Goal: Book appointment/travel/reservation

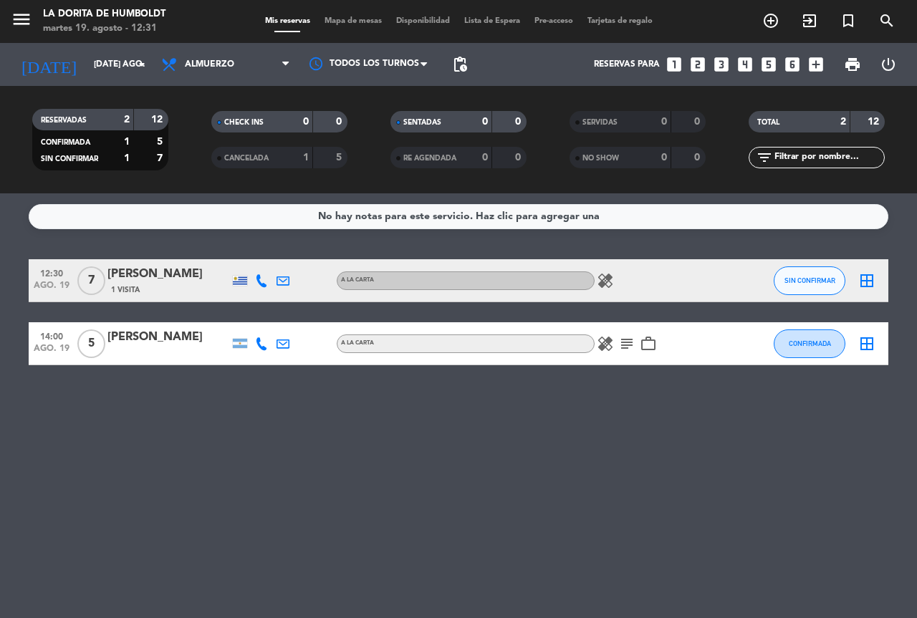
click at [699, 63] on icon "looks_two" at bounding box center [697, 64] width 19 height 19
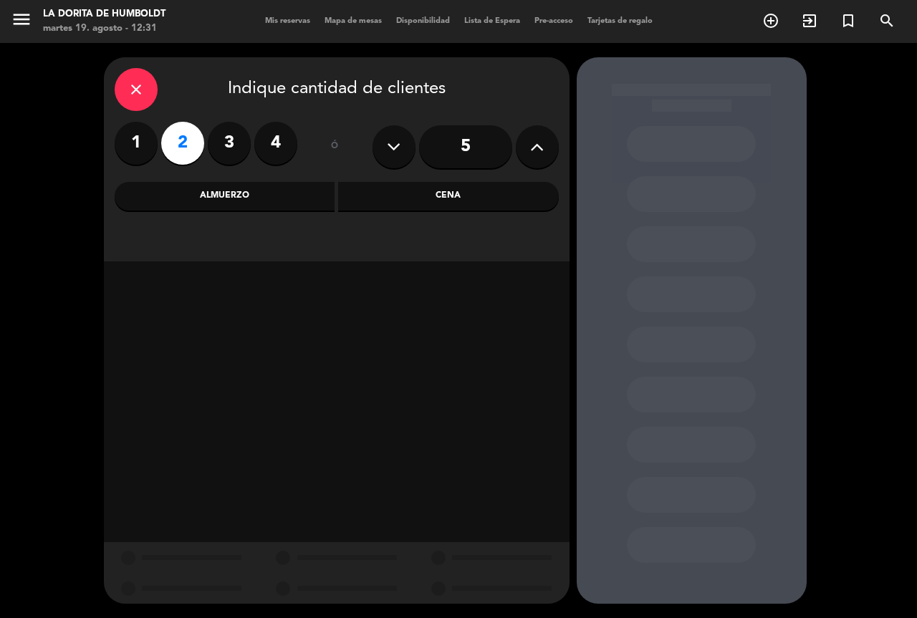
click at [394, 184] on div "Cena" at bounding box center [448, 196] width 221 height 29
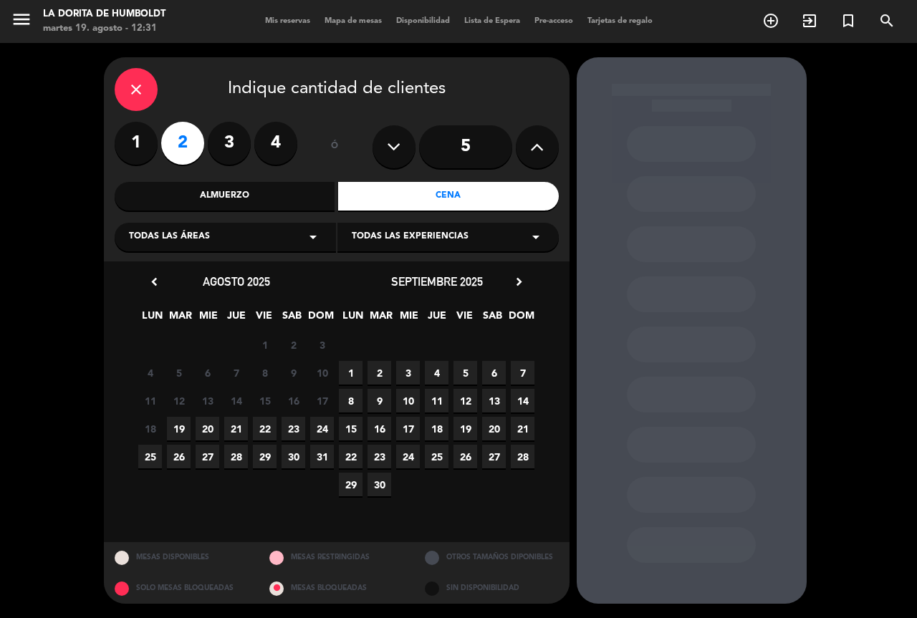
click at [272, 425] on span "22" at bounding box center [265, 429] width 24 height 24
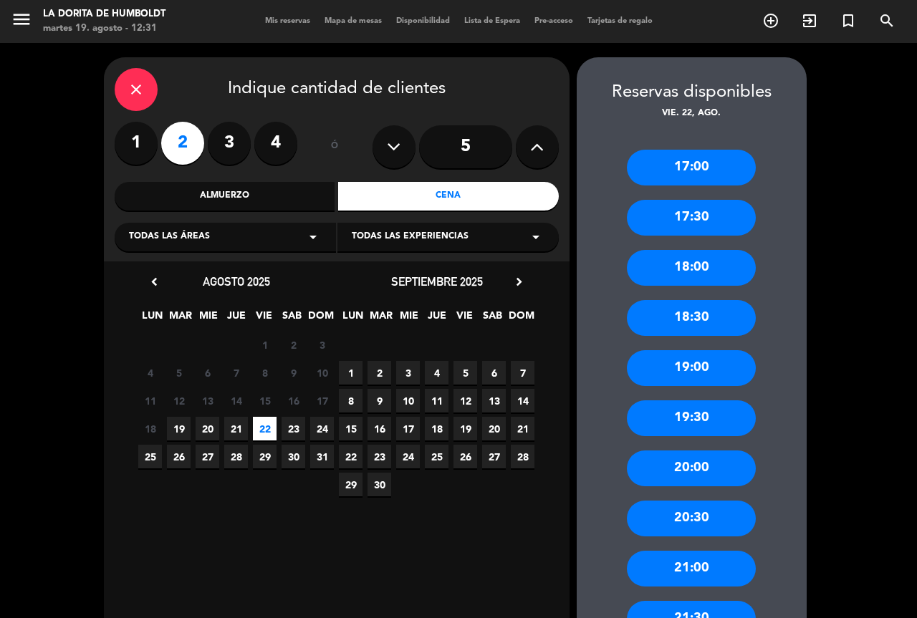
click at [704, 609] on div "21:30" at bounding box center [691, 619] width 129 height 36
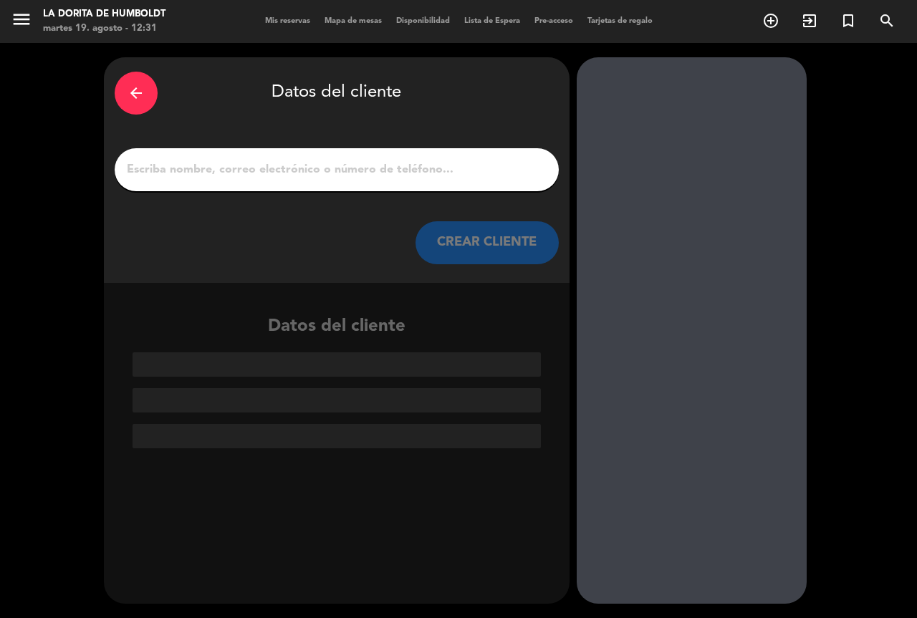
drag, startPoint x: 274, startPoint y: 176, endPoint x: 351, endPoint y: 82, distance: 121.2
click at [274, 176] on input "1" at bounding box center [336, 170] width 423 height 20
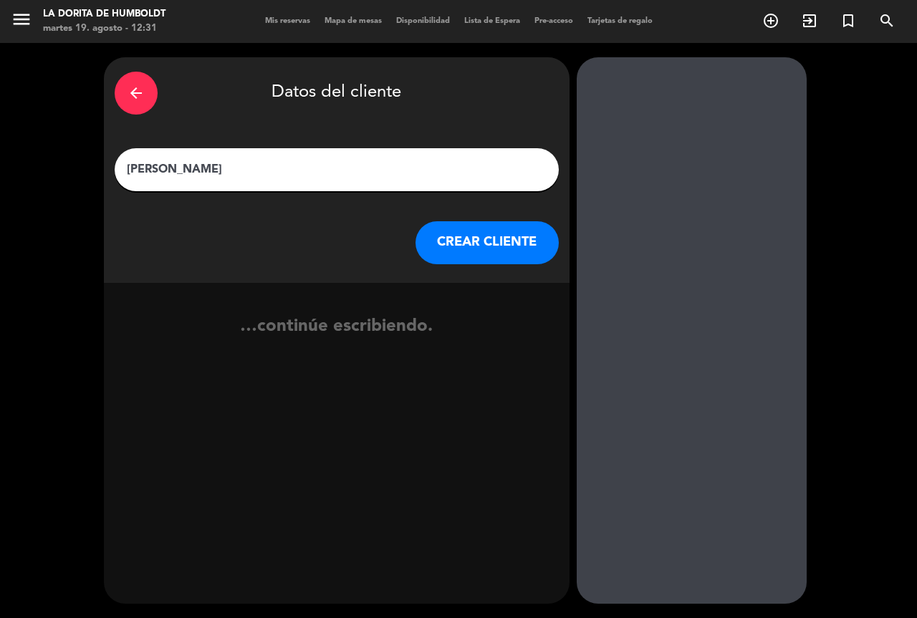
type input "[PERSON_NAME]"
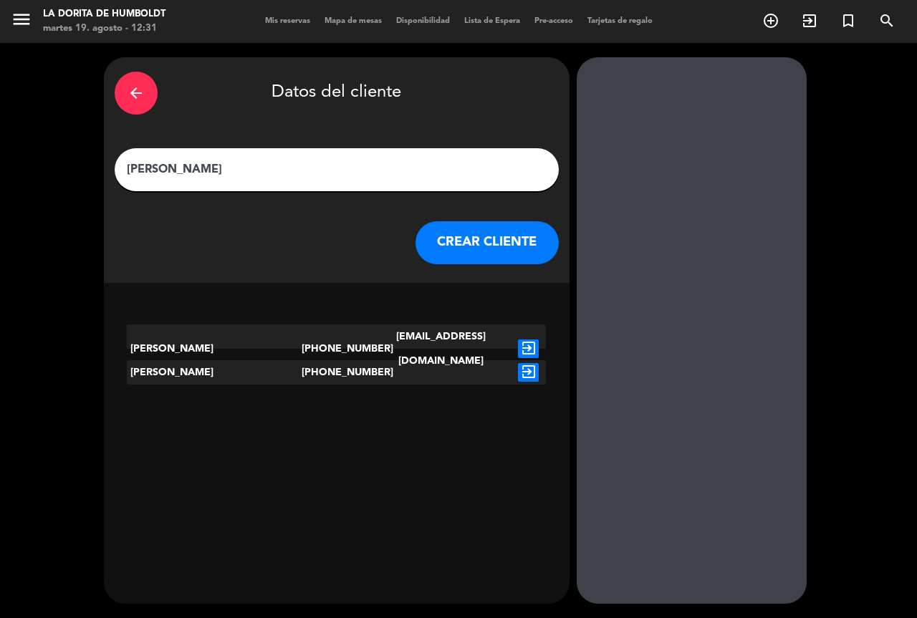
click at [537, 340] on icon "exit_to_app" at bounding box center [528, 349] width 21 height 19
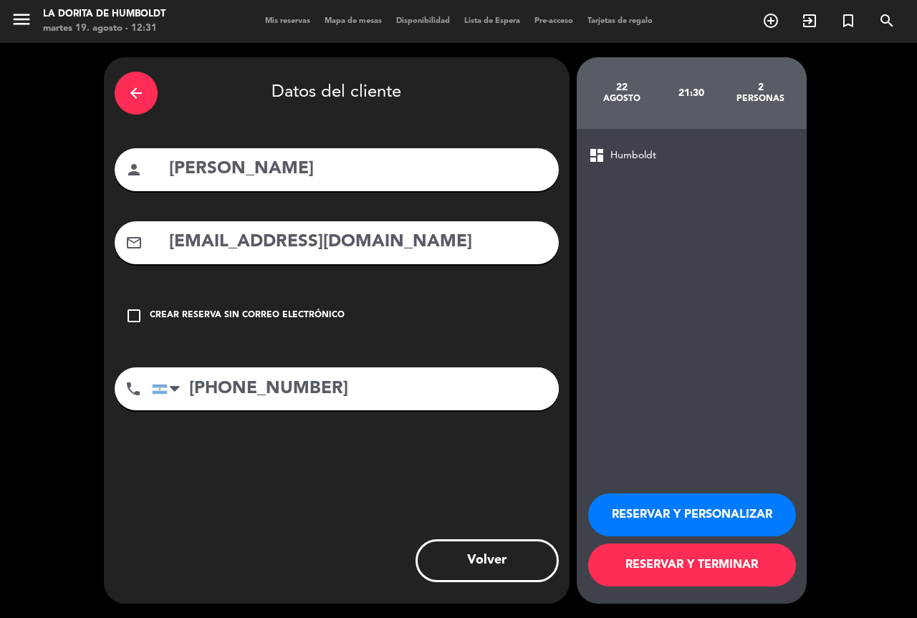
click at [224, 307] on div "check_box_outline_blank Crear reserva sin correo electrónico" at bounding box center [337, 315] width 444 height 43
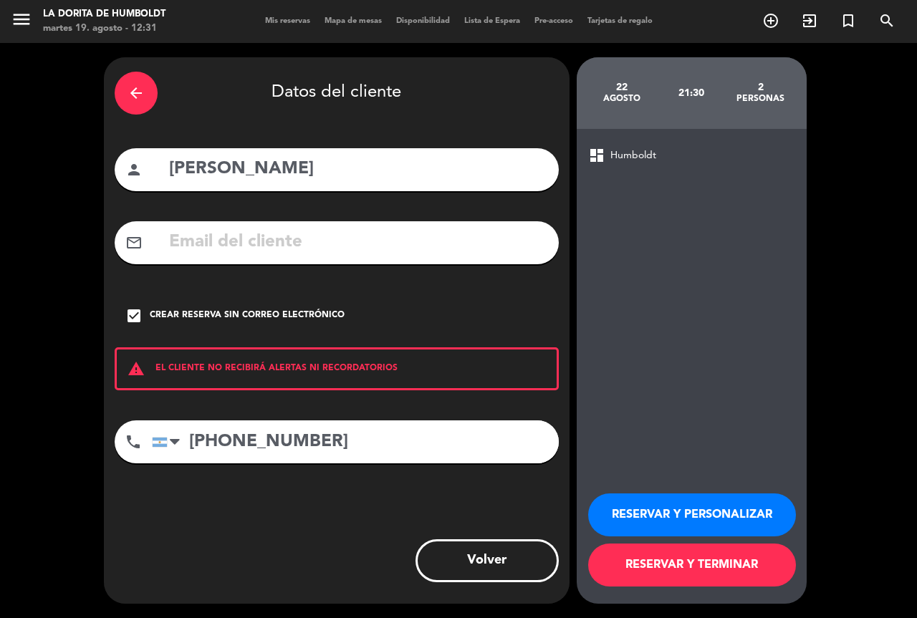
click at [217, 307] on div "check_box Crear reserva sin correo electrónico" at bounding box center [337, 315] width 444 height 43
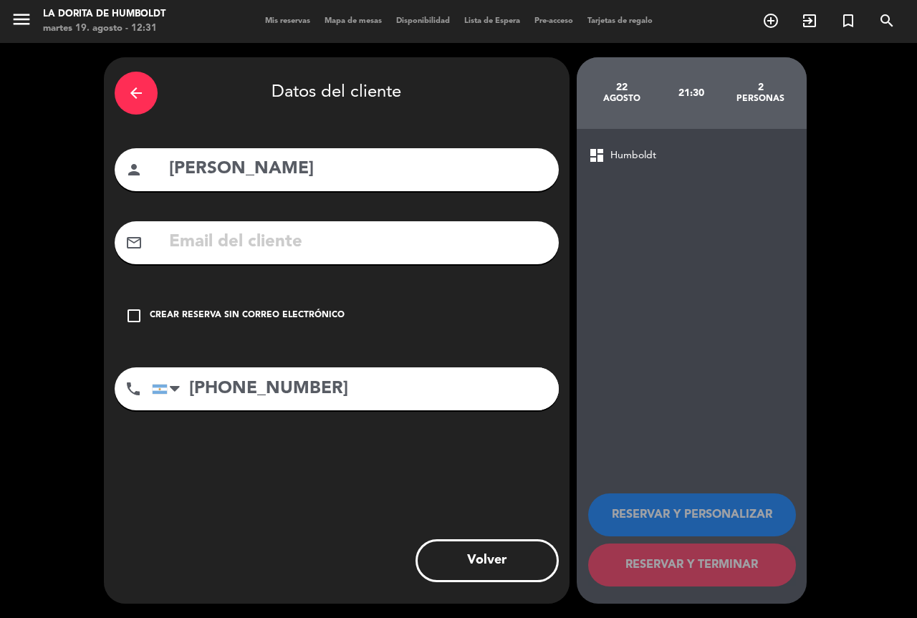
click at [147, 83] on div "arrow_back" at bounding box center [136, 93] width 43 height 43
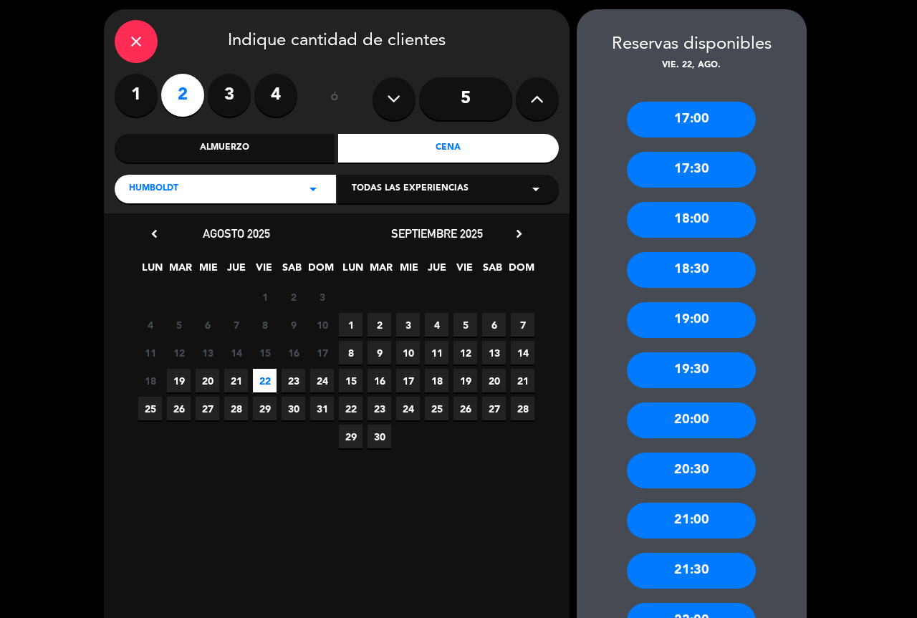
scroll to position [72, 0]
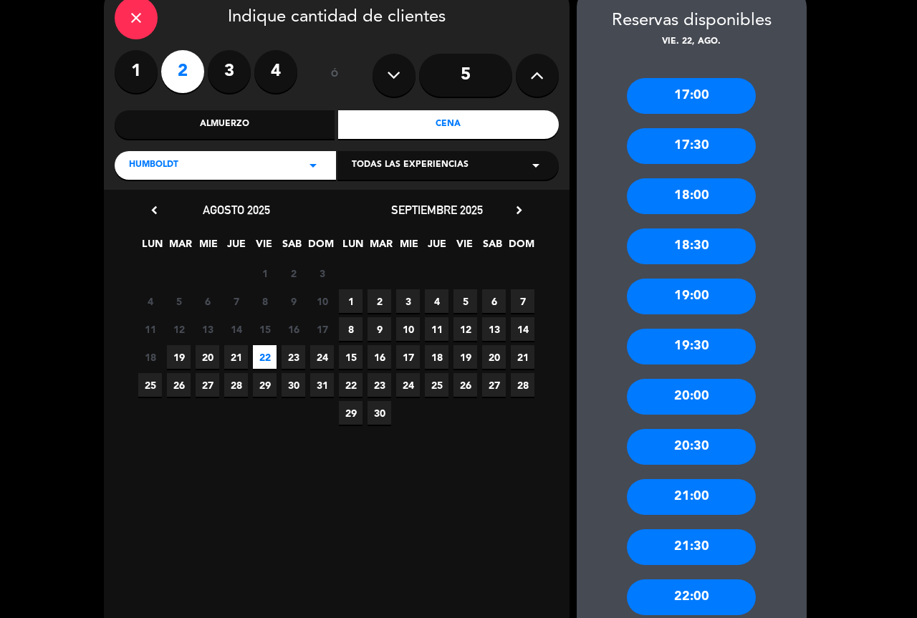
click at [721, 539] on div "21:30" at bounding box center [691, 547] width 129 height 36
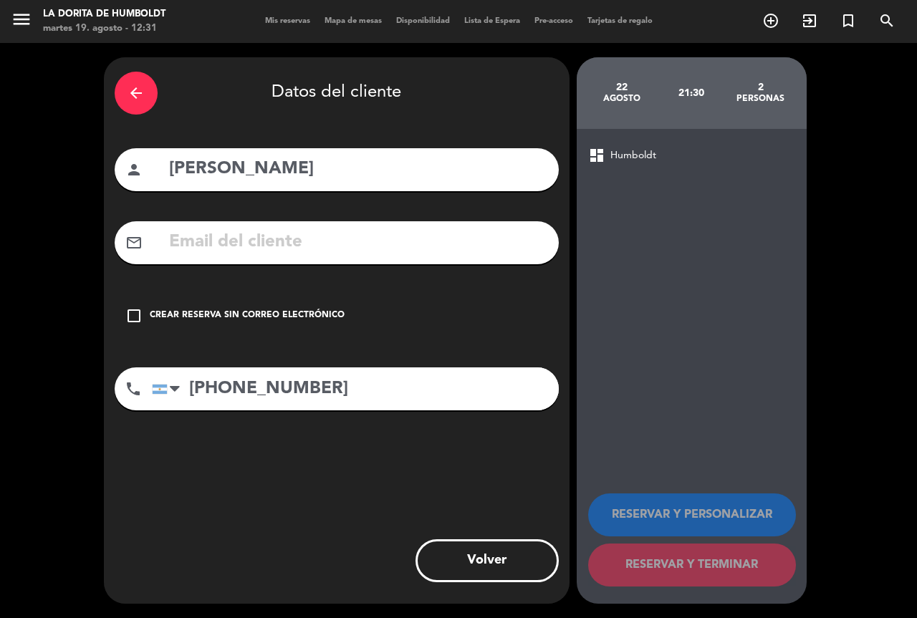
scroll to position [0, 0]
click at [291, 308] on div "check_box_outline_blank Crear reserva sin correo electrónico" at bounding box center [337, 315] width 444 height 43
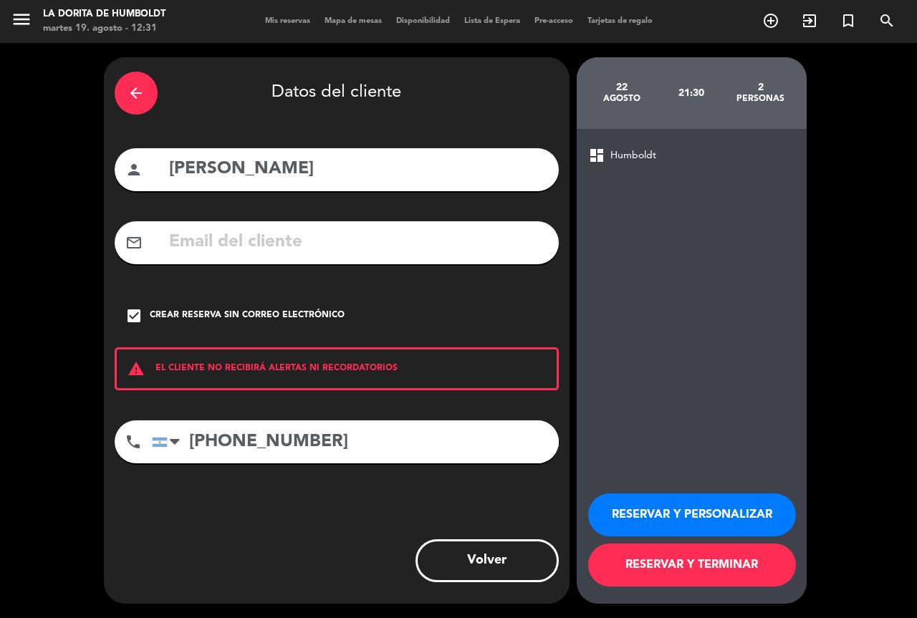
click at [661, 507] on button "RESERVAR Y PERSONALIZAR" at bounding box center [692, 515] width 208 height 43
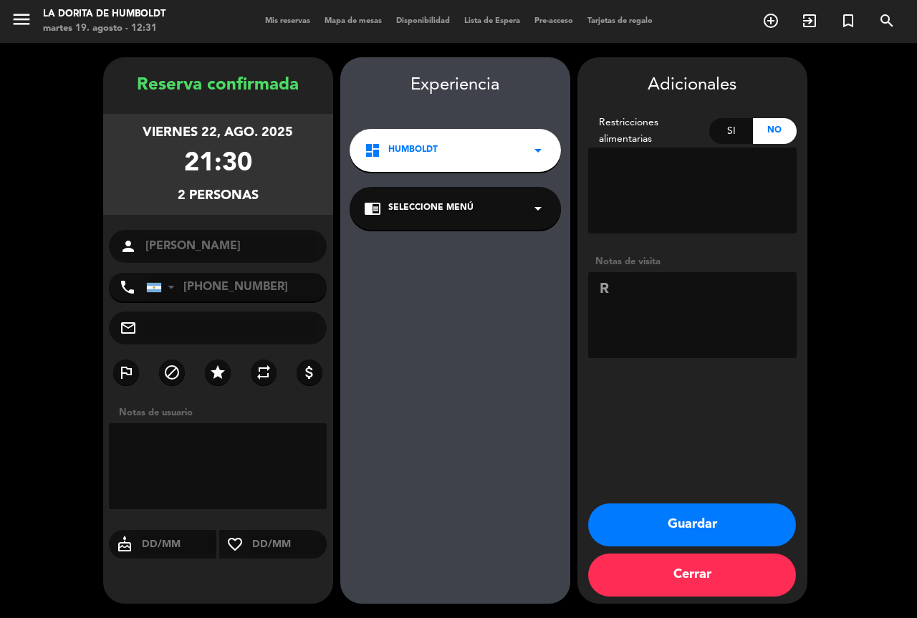
click at [686, 320] on textarea at bounding box center [692, 315] width 208 height 86
type textarea "RESERVO [PERSON_NAME] POR WP"
click at [723, 531] on button "Guardar" at bounding box center [692, 525] width 208 height 43
